Goal: Task Accomplishment & Management: Manage account settings

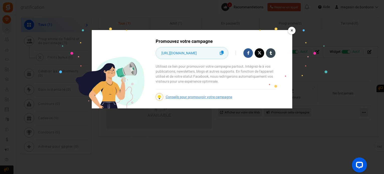
click at [293, 31] on font "×" at bounding box center [291, 30] width 3 height 7
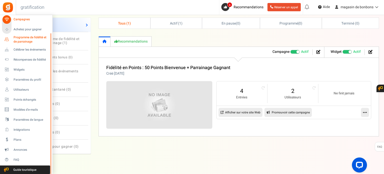
click at [32, 38] on font "Programme de fidélité et de parrainage" at bounding box center [30, 39] width 33 height 9
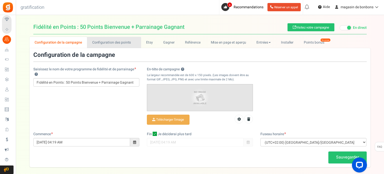
click at [112, 41] on font "Configuration des points" at bounding box center [111, 42] width 39 height 5
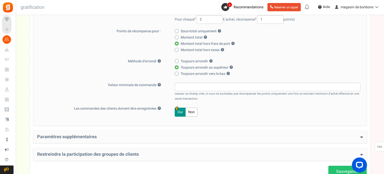
scroll to position [140, 0]
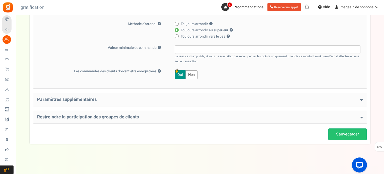
click at [156, 104] on div "Paramètres supplémentaires Welcome Bonus ? Yes No Enter Welcome Points 50 Welco…" at bounding box center [199, 99] width 333 height 13
click at [80, 99] on font "Paramètres supplémentaires" at bounding box center [67, 99] width 60 height 7
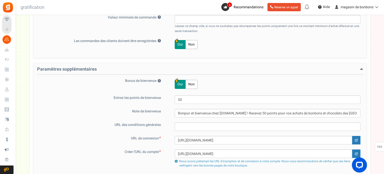
scroll to position [190, 0]
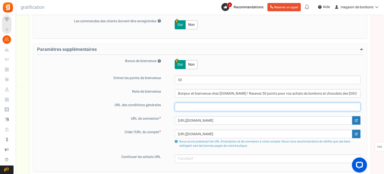
click at [180, 108] on input "text" at bounding box center [268, 107] width 186 height 9
paste input "[URL][DOMAIN_NAME]"
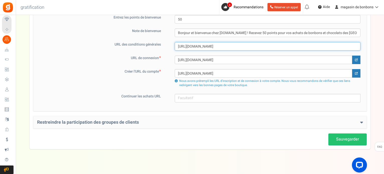
scroll to position [256, 0]
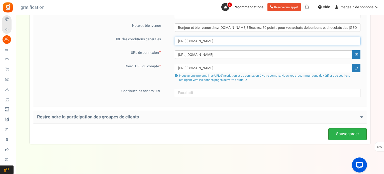
type input "[URL][DOMAIN_NAME]"
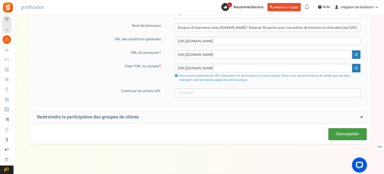
click at [345, 133] on font "Sauvegarder" at bounding box center [347, 134] width 23 height 6
